Goal: Information Seeking & Learning: Check status

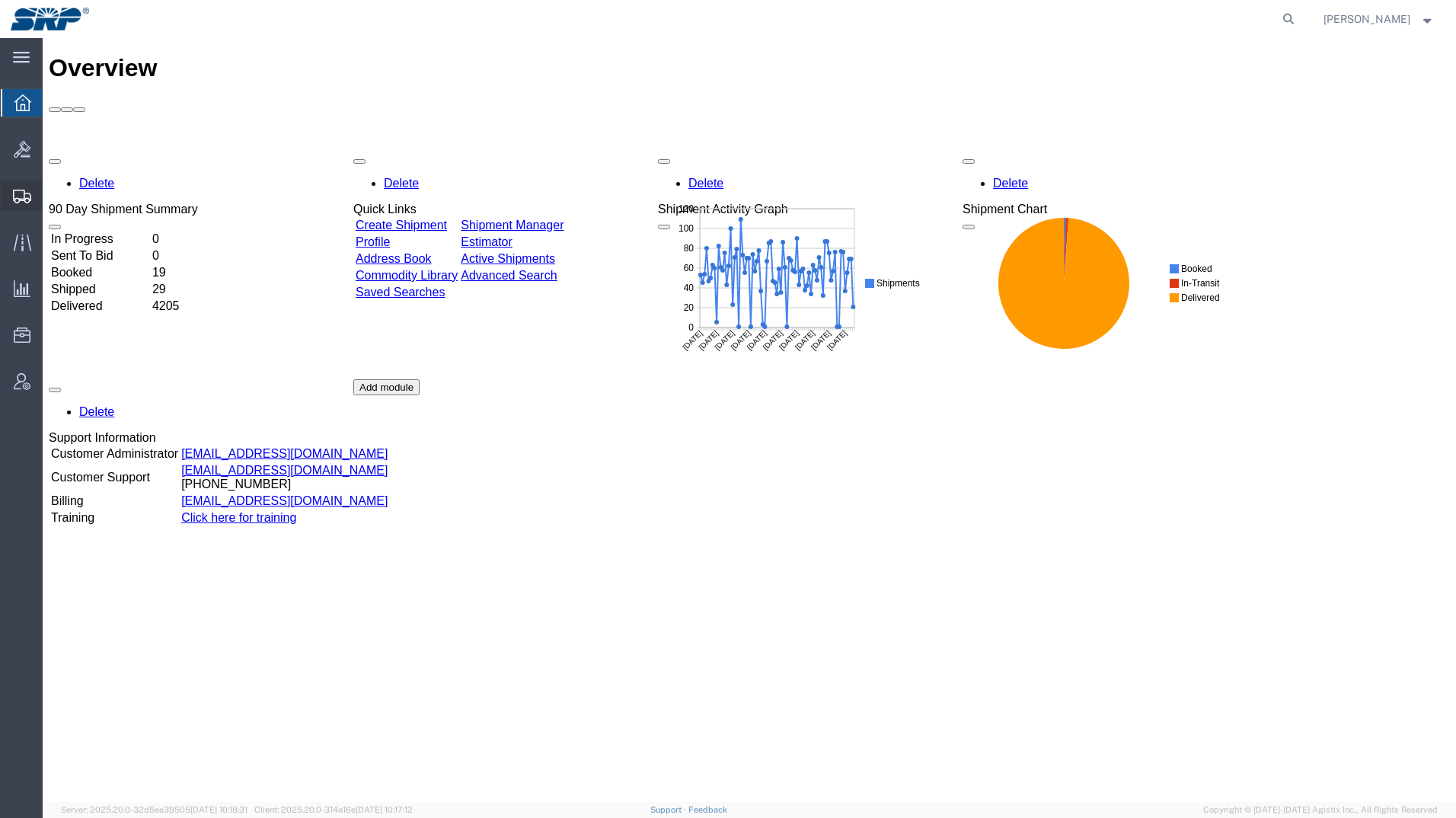
click at [20, 202] on icon at bounding box center [21, 196] width 18 height 13
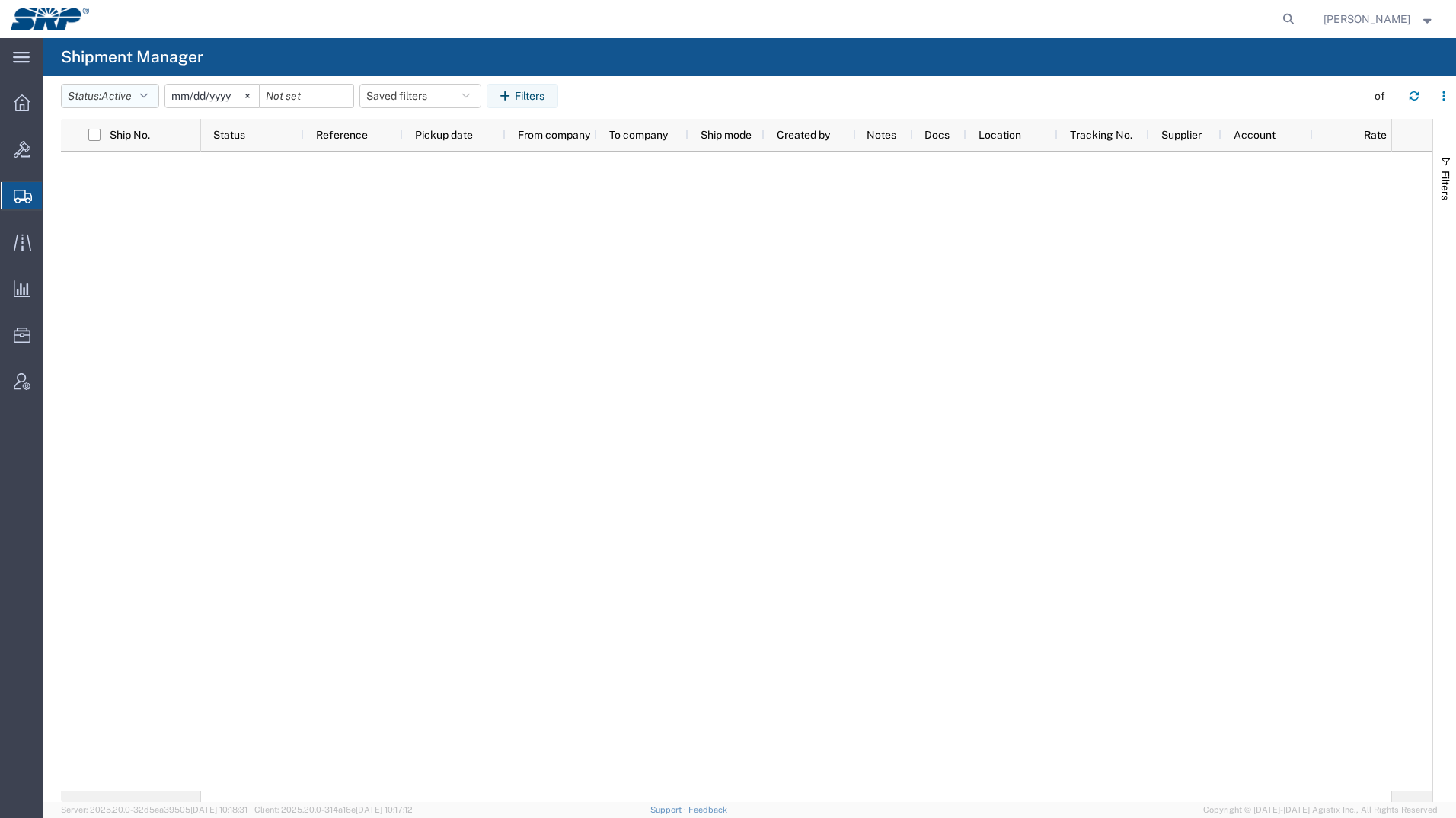
click at [111, 101] on span "Active" at bounding box center [116, 96] width 31 height 12
click at [83, 180] on span "All" at bounding box center [150, 176] width 178 height 24
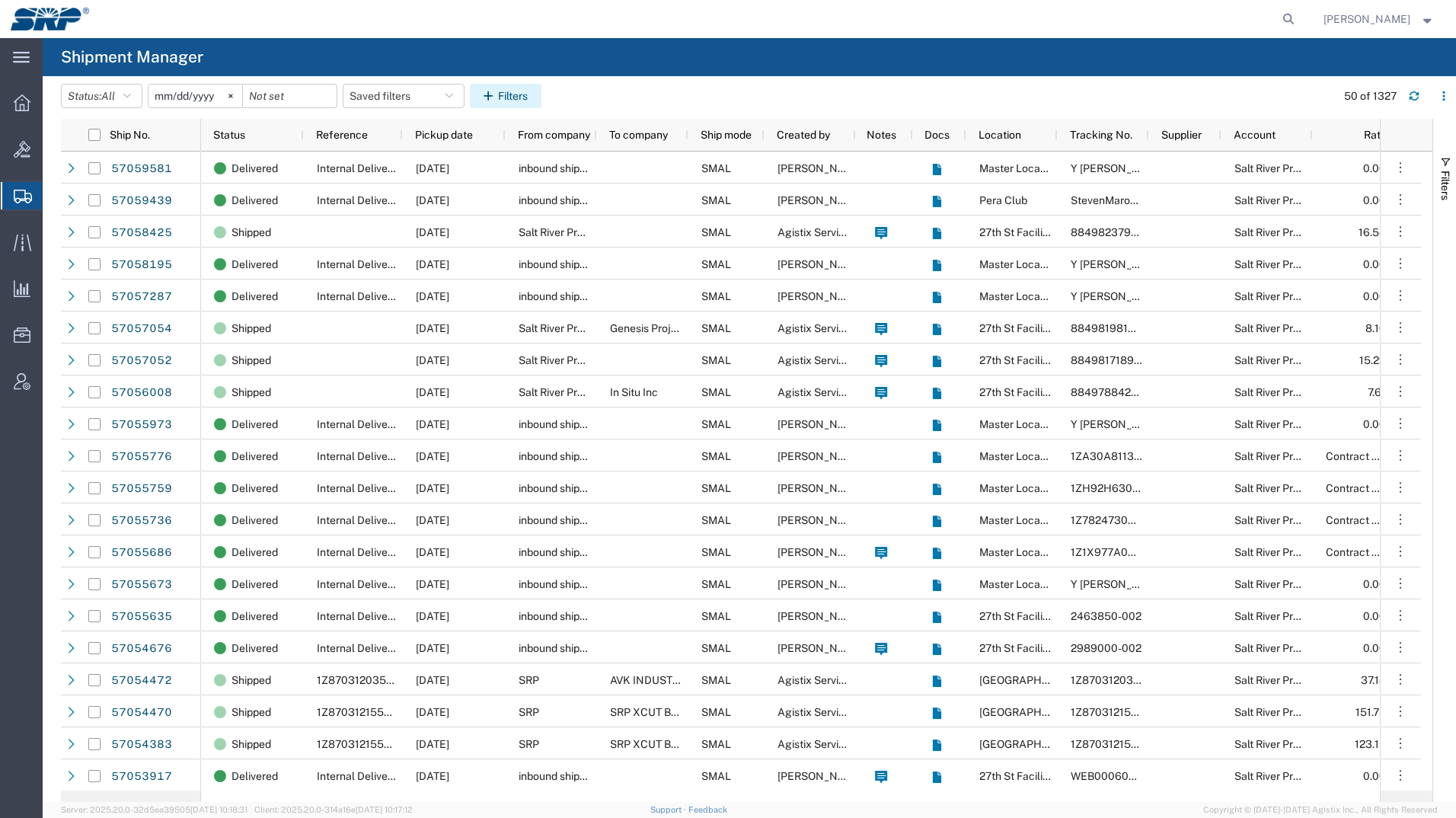
click at [535, 98] on button "Filters" at bounding box center [505, 95] width 72 height 24
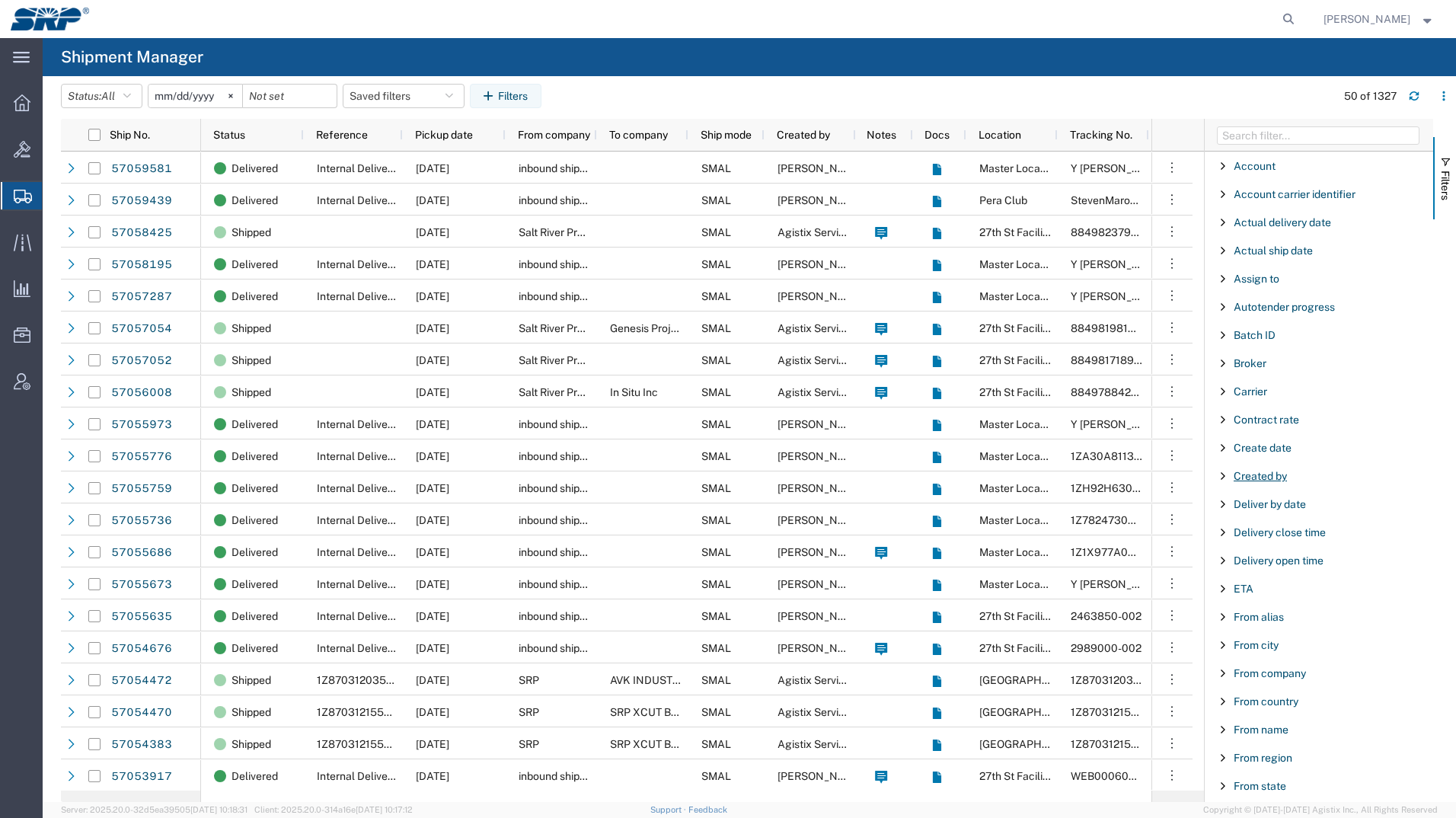
click at [1268, 476] on span "Created by" at bounding box center [1261, 475] width 54 height 12
click at [1282, 520] on div "starts with" at bounding box center [1324, 514] width 200 height 18
click at [1271, 540] on input "Filter Value" at bounding box center [1324, 540] width 200 height 18
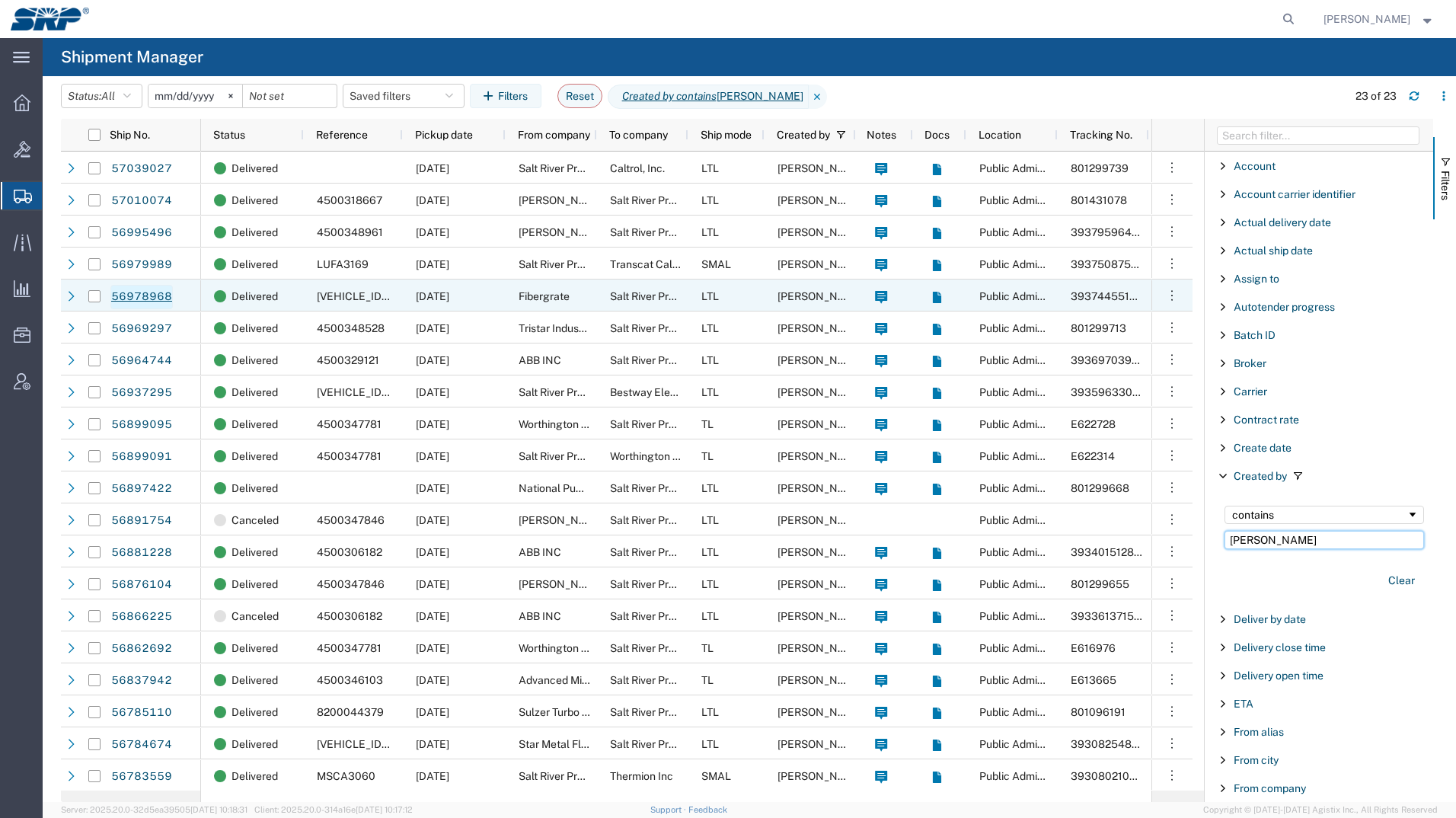
type input "[PERSON_NAME]"
click at [136, 292] on link "56978968" at bounding box center [141, 297] width 62 height 24
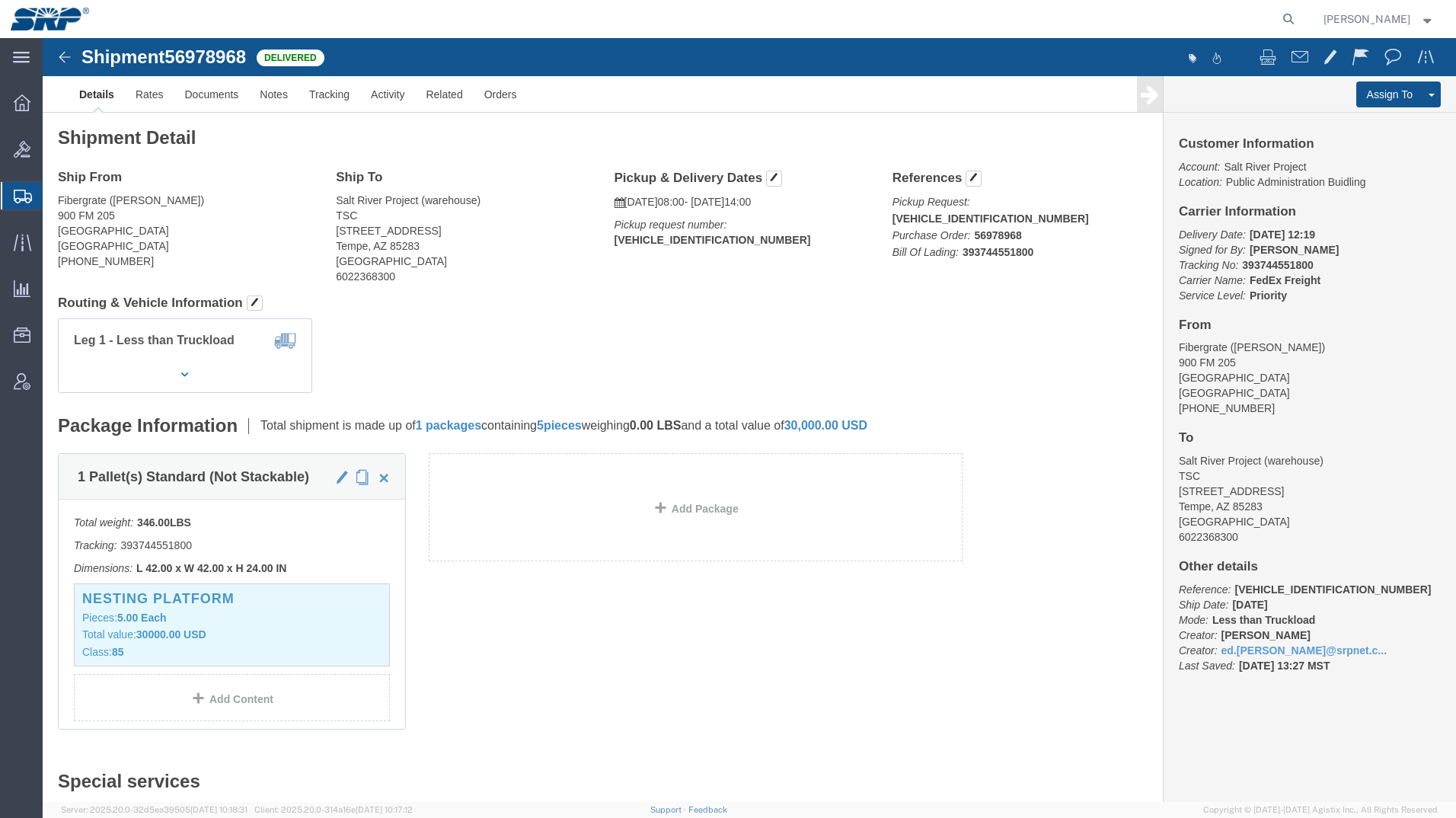
click img
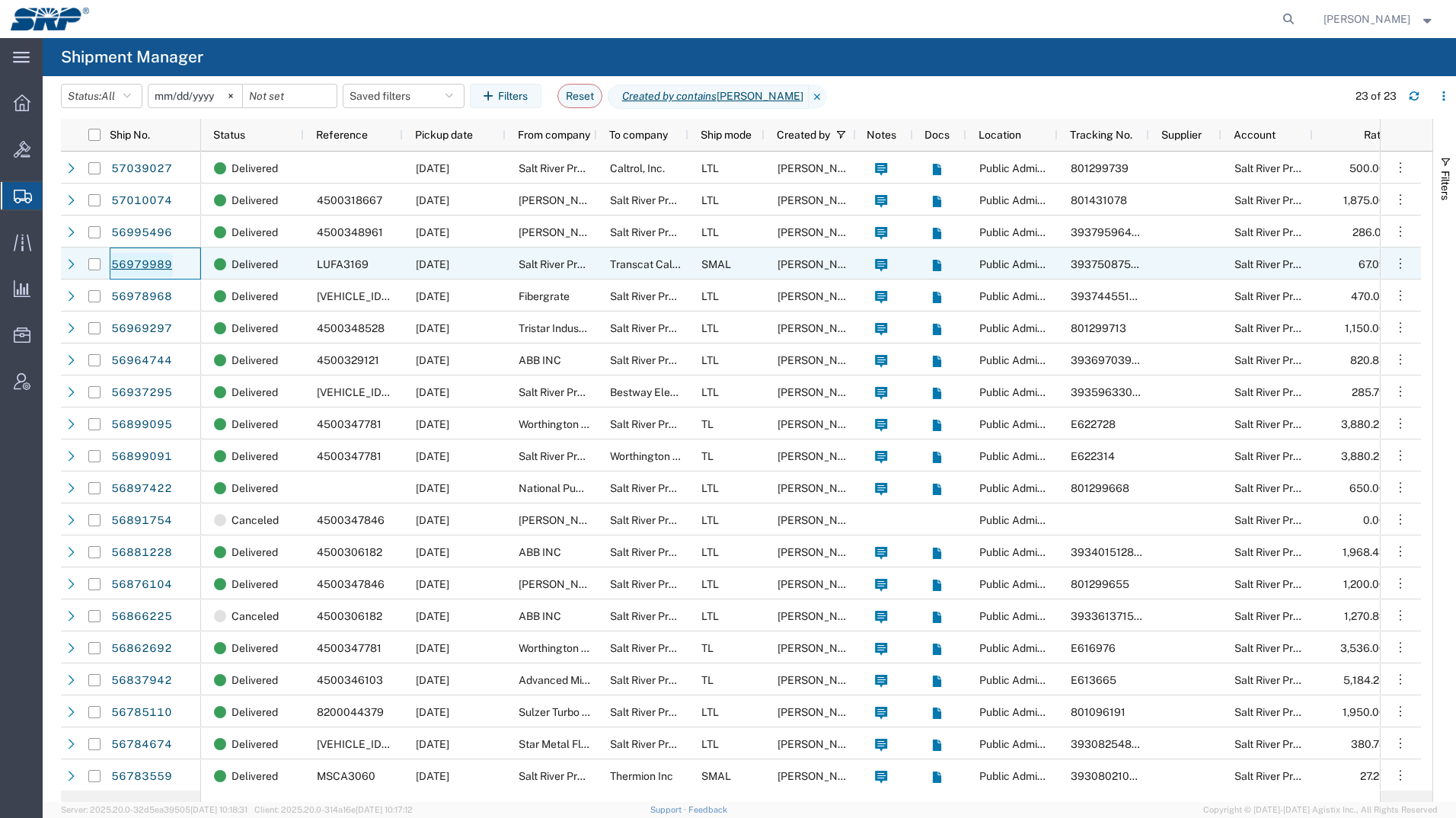
click at [145, 259] on link "56979989" at bounding box center [141, 264] width 62 height 24
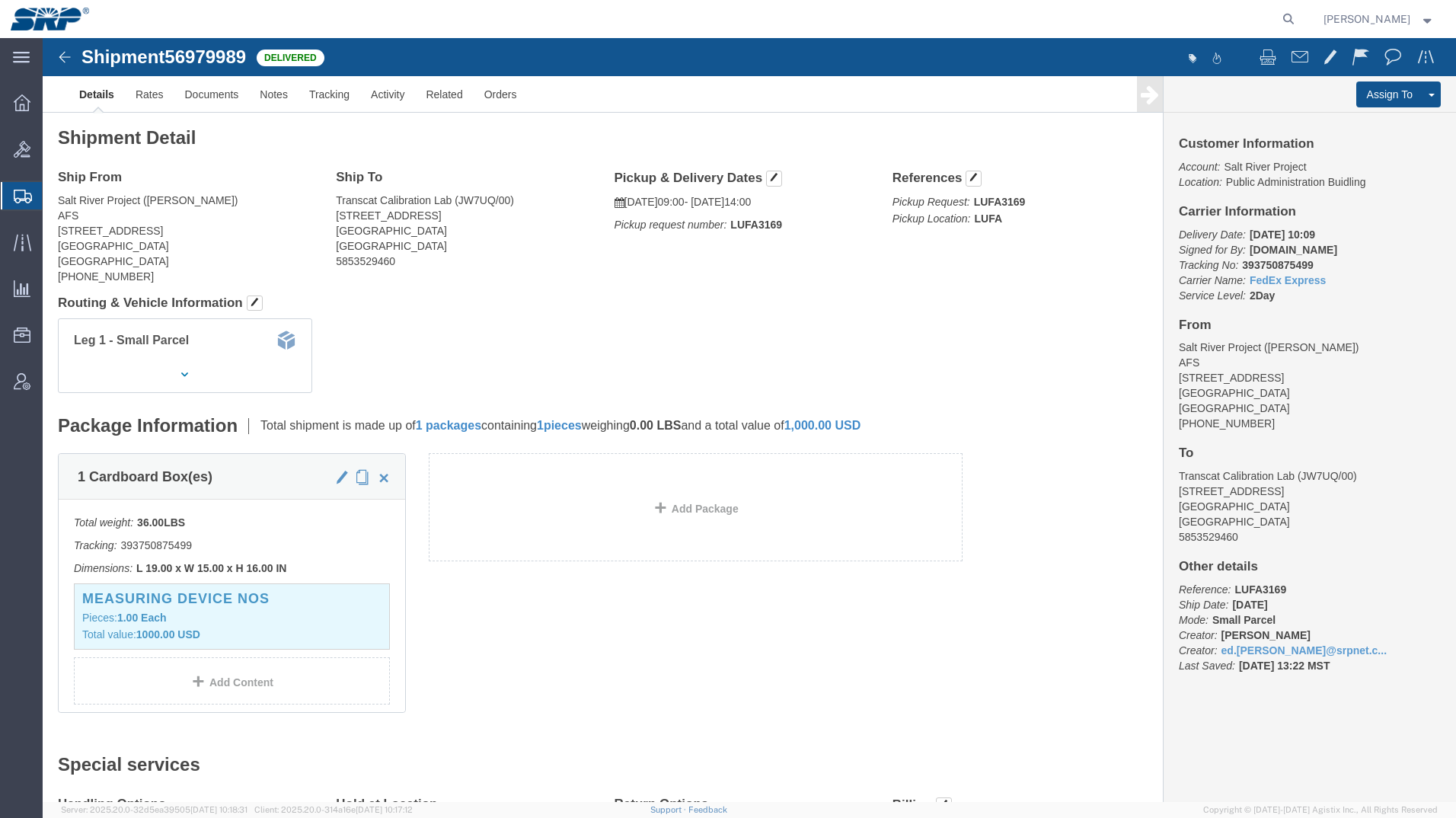
click img
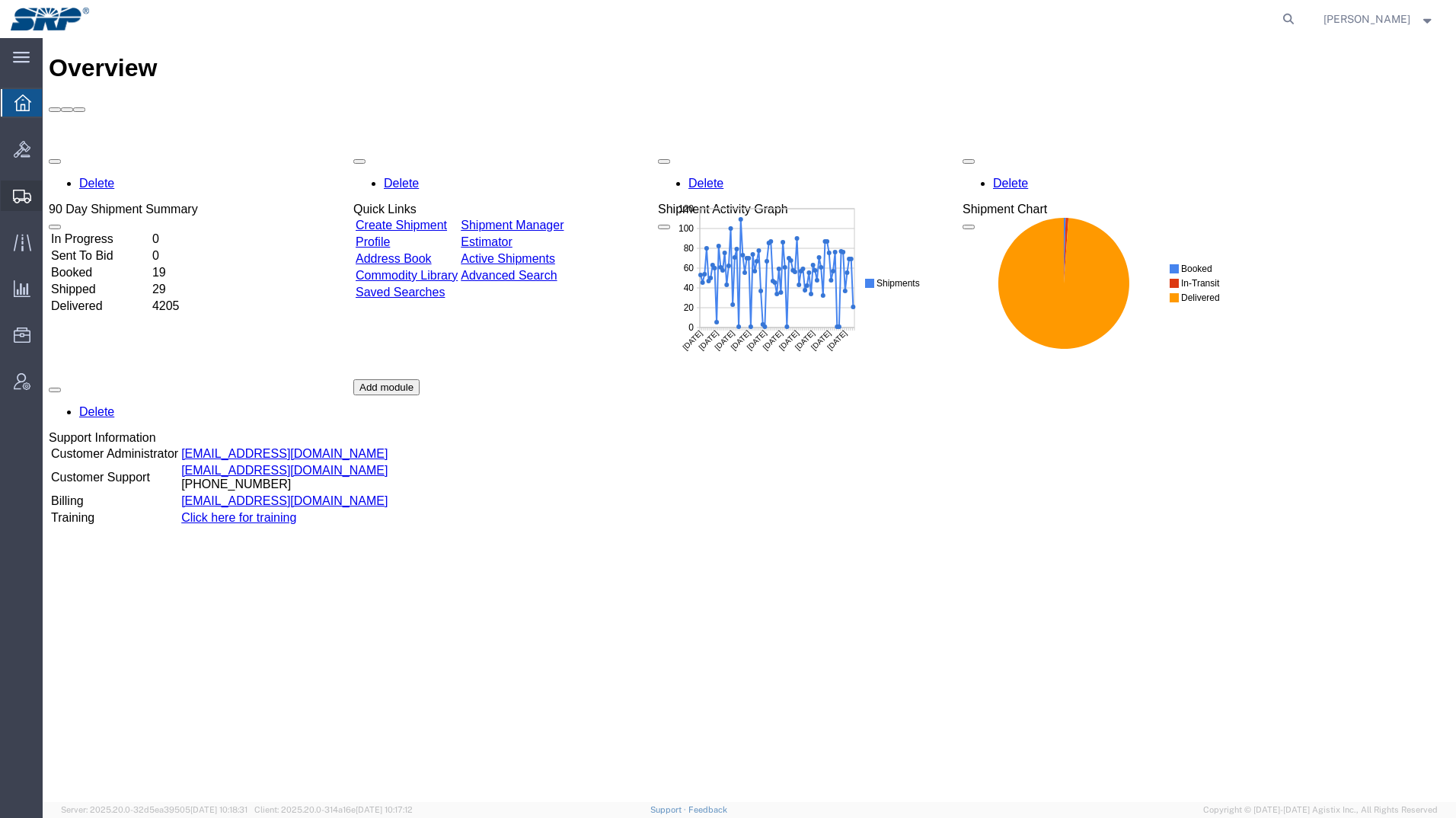
click at [29, 189] on svg-icon at bounding box center [21, 196] width 18 height 15
